Goal: Transaction & Acquisition: Purchase product/service

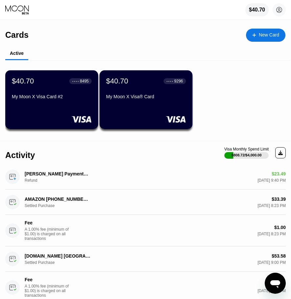
click at [120, 108] on div "$40.70 ● ● ● ● 9296 My Moon X Visa® Card" at bounding box center [146, 99] width 93 height 59
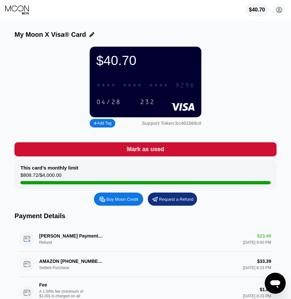
click at [141, 86] on div "* * * *" at bounding box center [133, 86] width 20 height 8
click at [113, 105] on div "04/28" at bounding box center [108, 103] width 25 height 8
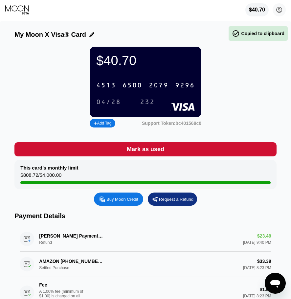
click at [142, 106] on div "232" at bounding box center [147, 103] width 15 height 8
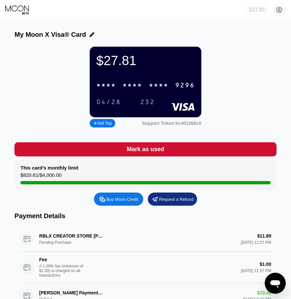
click at [261, 11] on div "$27.81" at bounding box center [257, 10] width 16 height 6
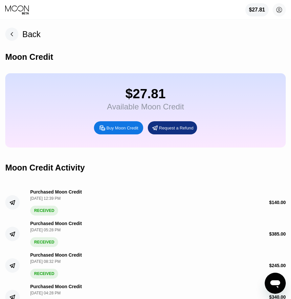
click at [8, 33] on rect at bounding box center [11, 34] width 13 height 13
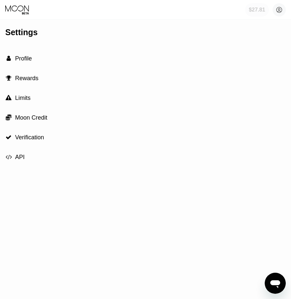
click at [251, 10] on div "$27.81" at bounding box center [257, 10] width 16 height 6
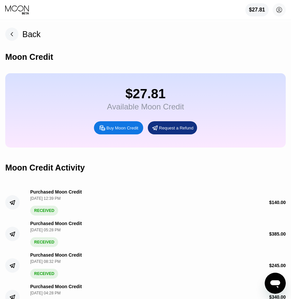
click at [119, 130] on div "Buy Moon Credit" at bounding box center [118, 127] width 49 height 13
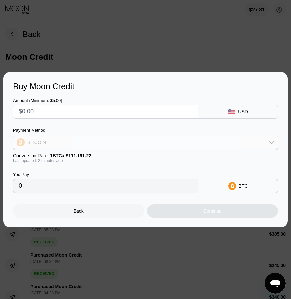
click at [96, 144] on div "BITCOIN" at bounding box center [145, 142] width 264 height 13
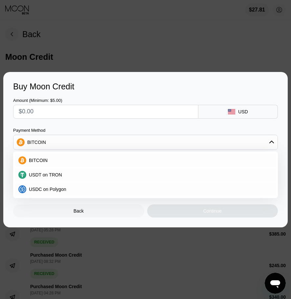
click at [75, 175] on div "USDT on TRON" at bounding box center [149, 174] width 247 height 5
type input "0.00"
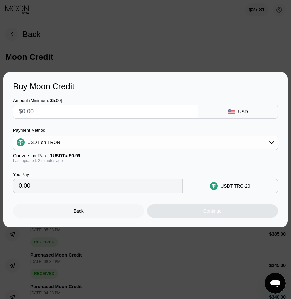
click at [213, 190] on circle at bounding box center [214, 186] width 8 height 8
click at [62, 116] on input "text" at bounding box center [106, 111] width 174 height 13
type input "$7"
type input "7.07"
type input "$77"
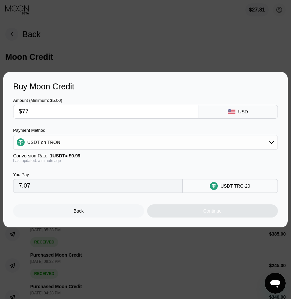
type input "77.78"
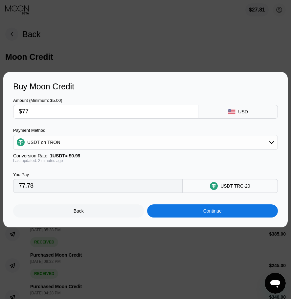
type input "$77"
click at [199, 213] on div "Continue" at bounding box center [212, 210] width 131 height 13
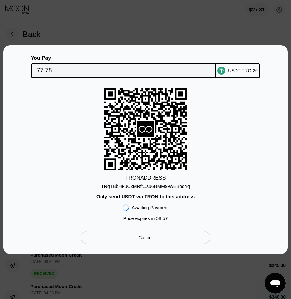
click at [159, 188] on div "TRgTBbHPuCxMRfr...su6HMM99wEBodYq" at bounding box center [145, 186] width 88 height 5
click at [75, 71] on input "77.78" at bounding box center [123, 70] width 173 height 13
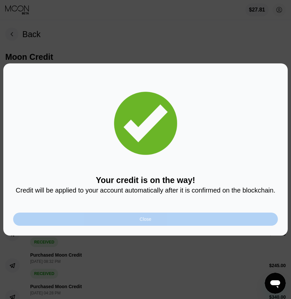
click at [141, 219] on div "Close" at bounding box center [146, 219] width 12 height 5
